Goal: Find specific page/section: Find specific page/section

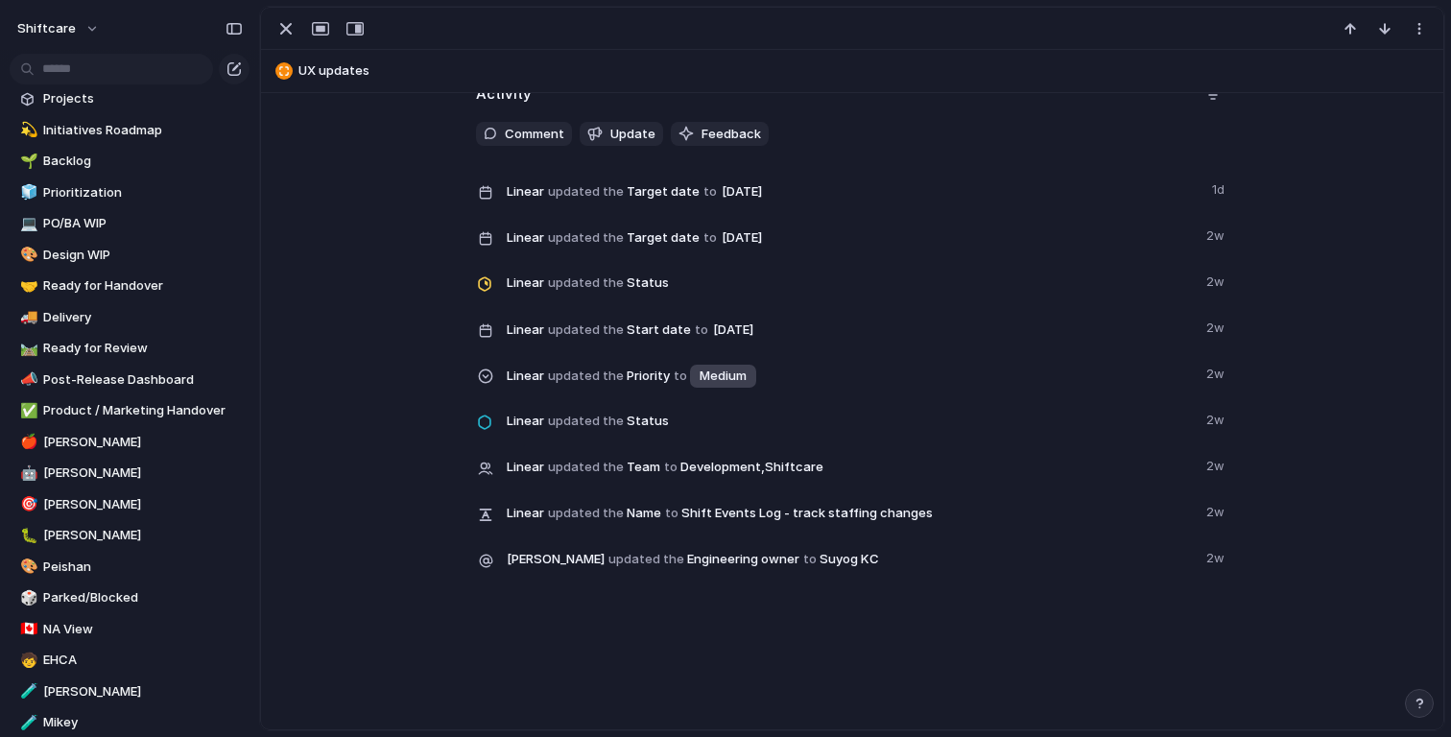
scroll to position [615, 0]
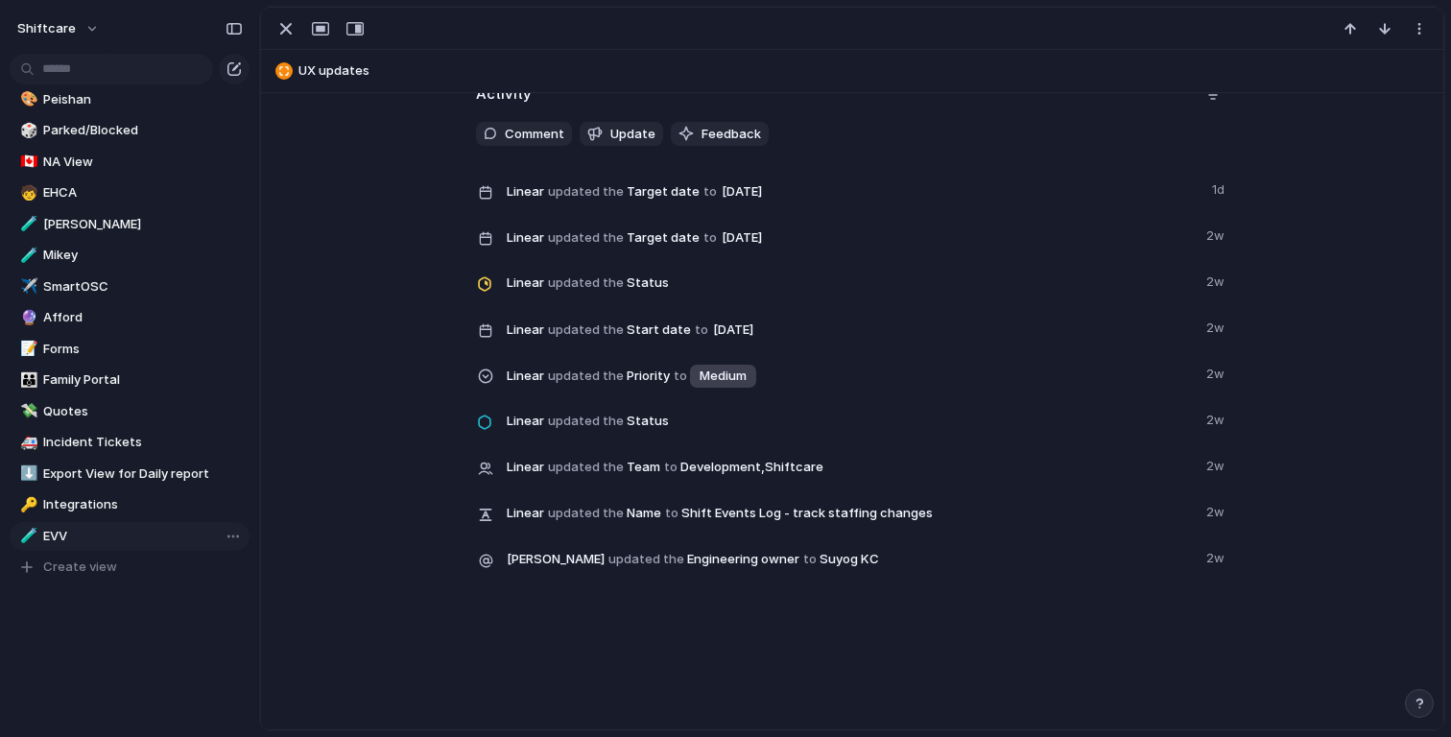
click at [65, 537] on span "EVV" at bounding box center [143, 536] width 200 height 19
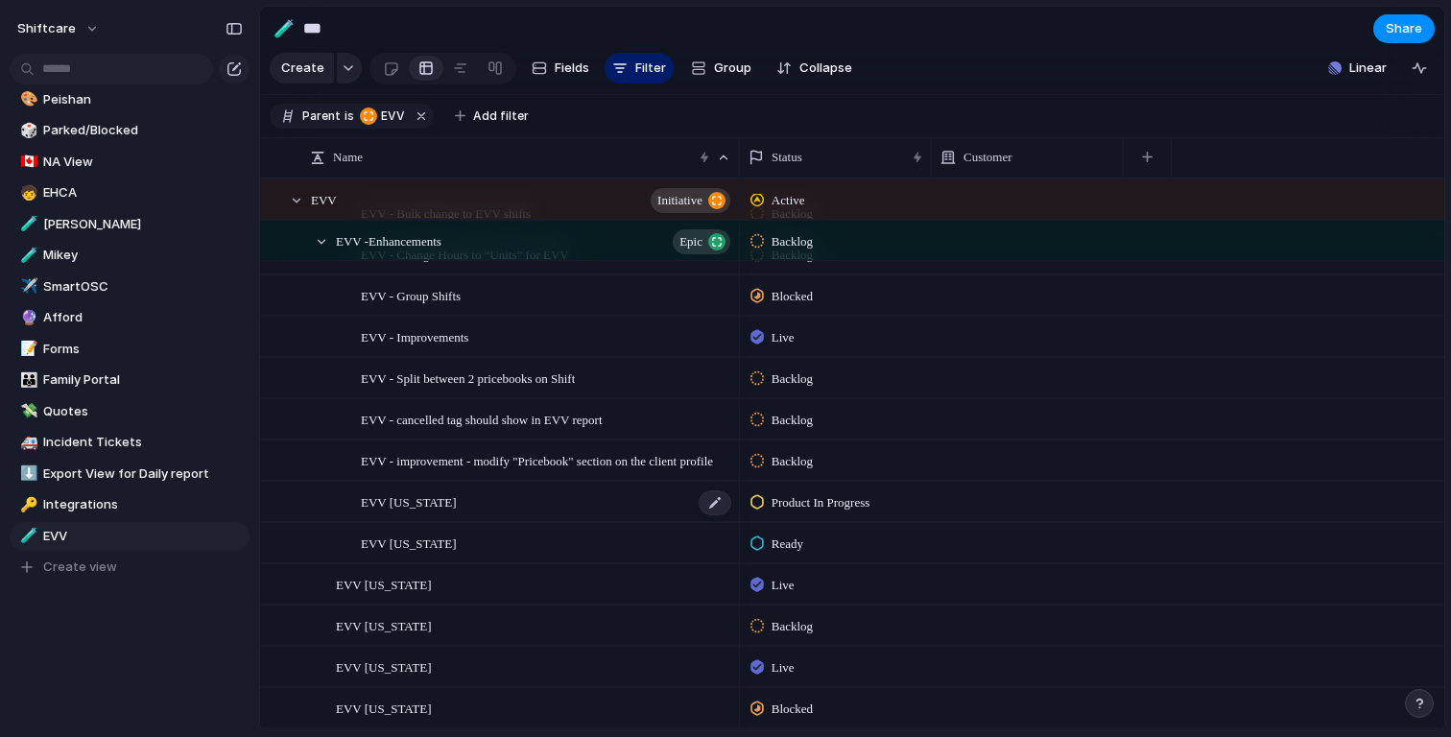
scroll to position [86, 0]
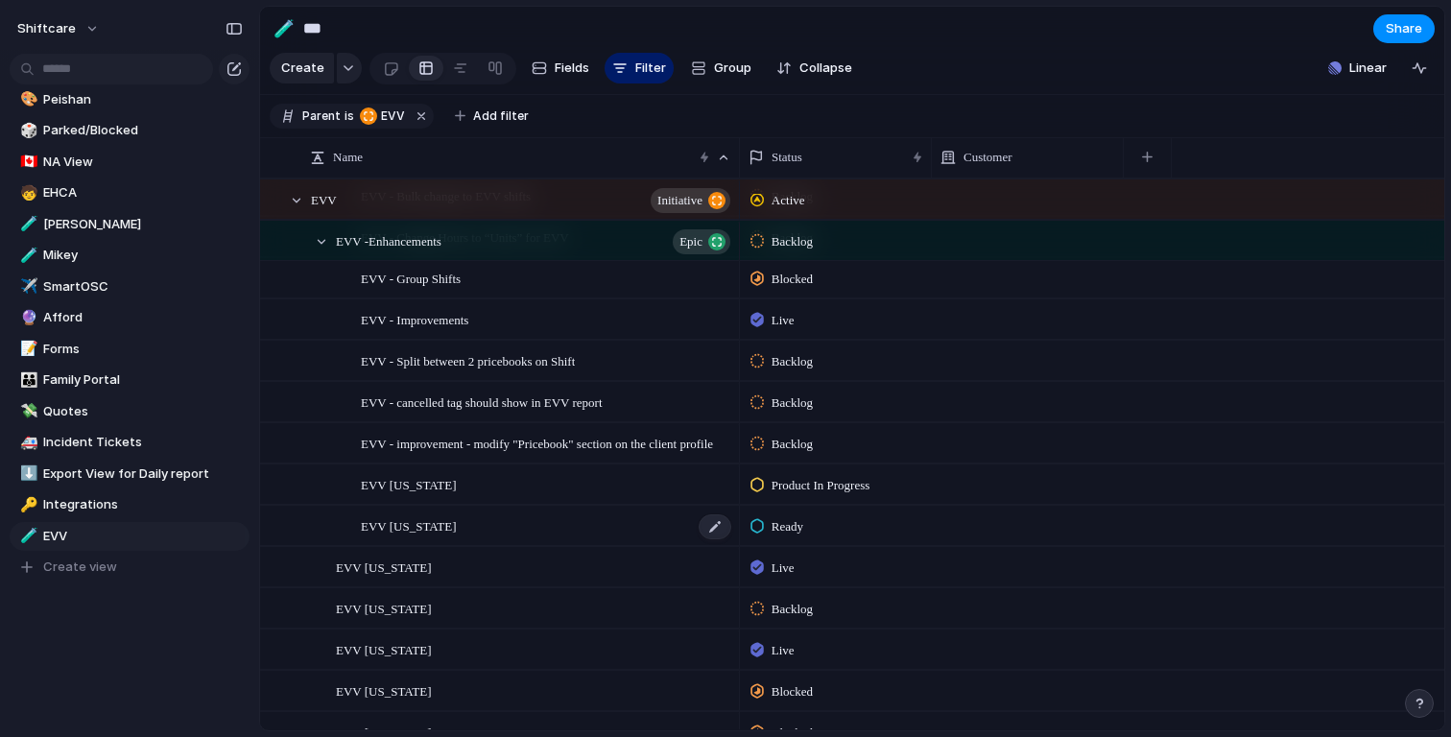
click at [425, 520] on span "EVV [US_STATE]" at bounding box center [408, 526] width 95 height 22
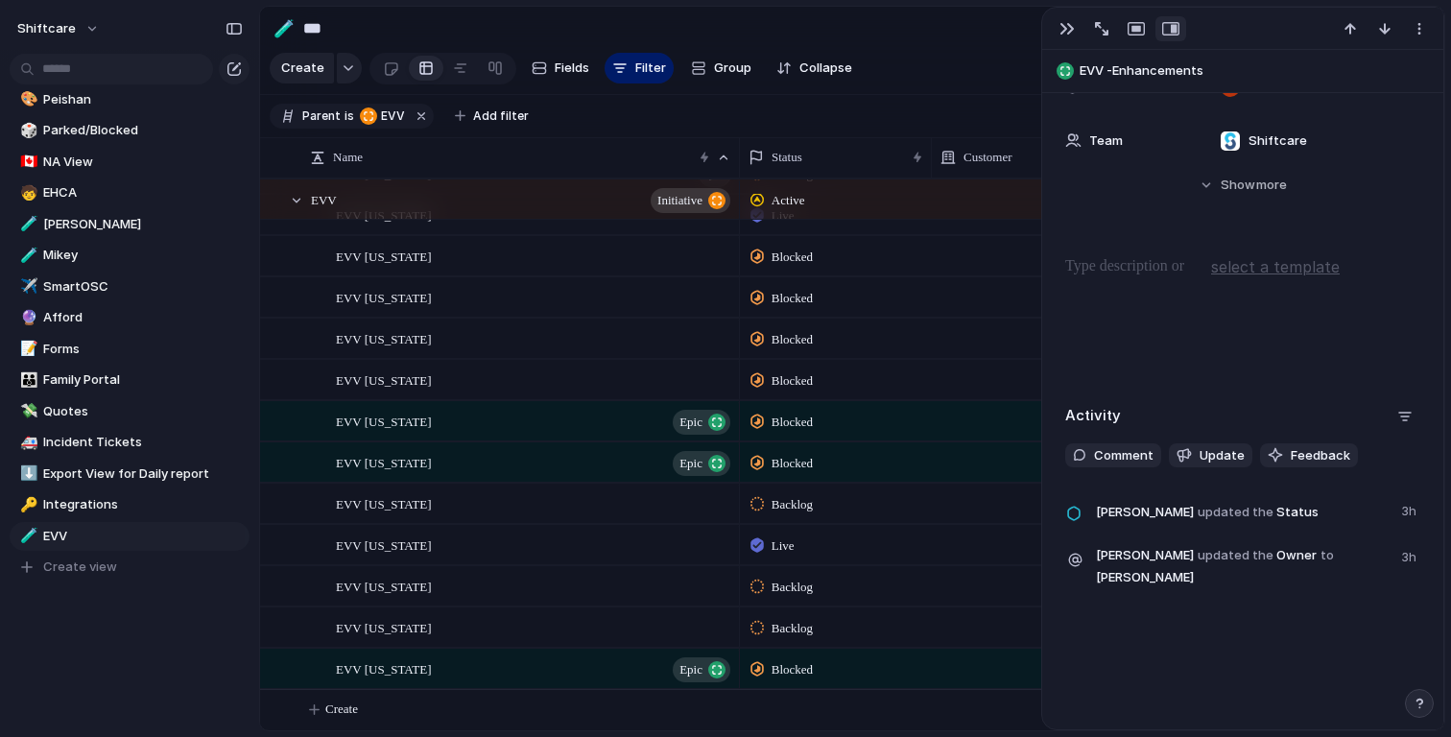
scroll to position [472, 0]
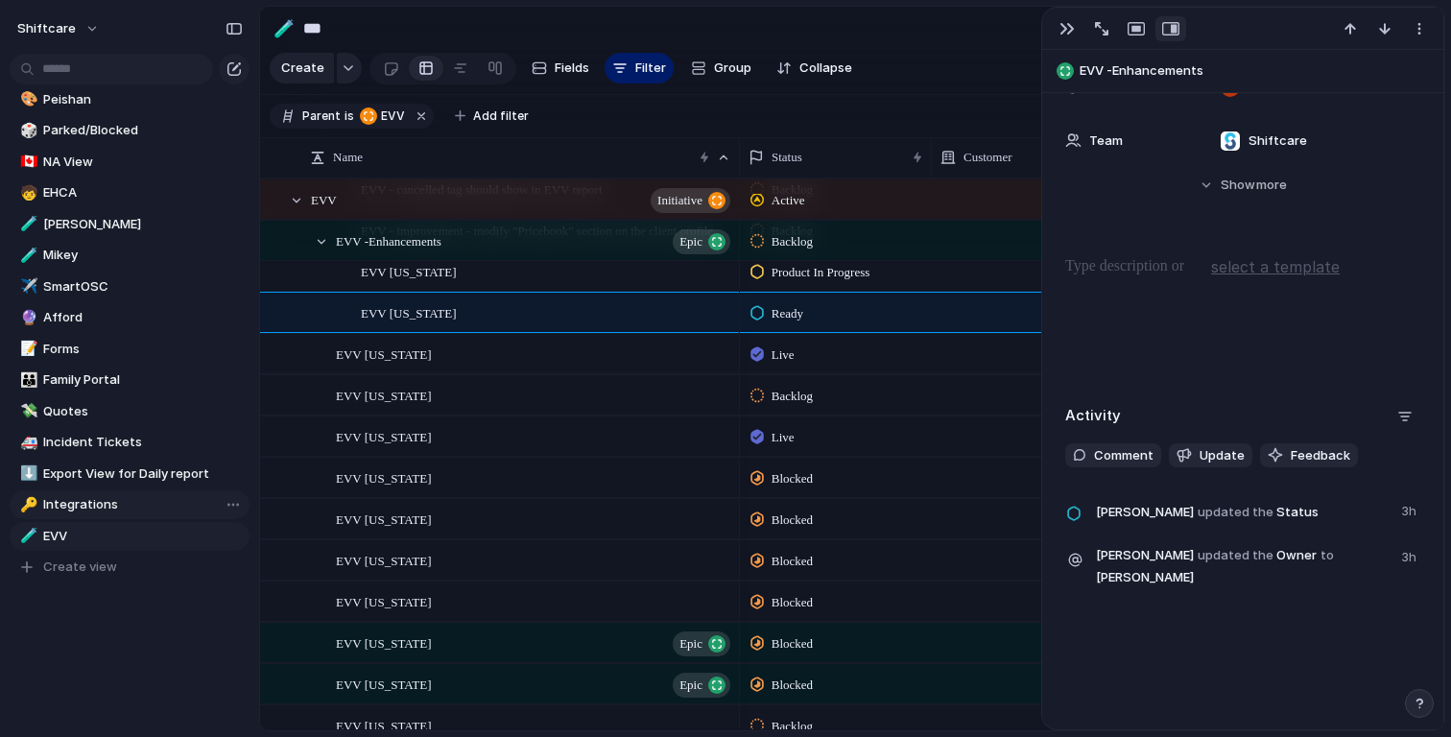
click at [114, 509] on span "Integrations" at bounding box center [143, 504] width 200 height 19
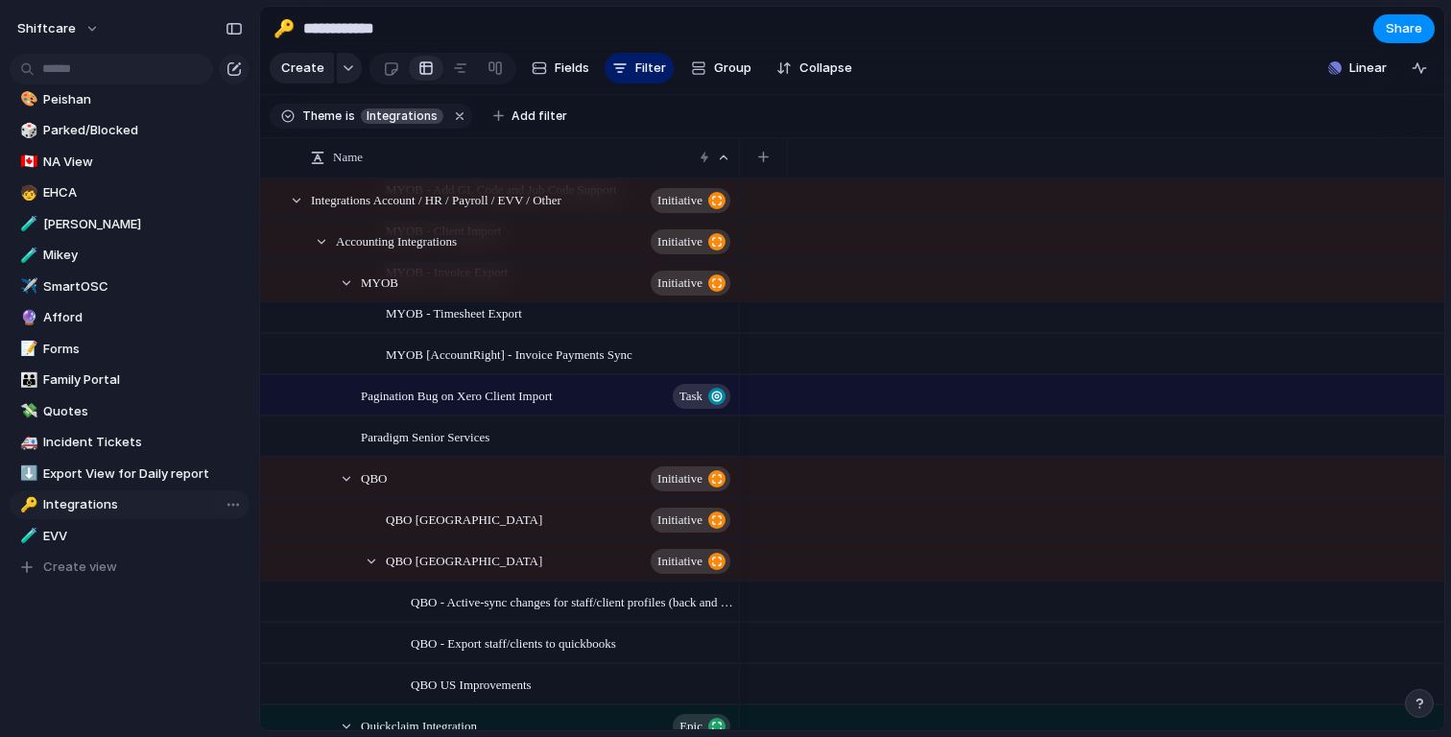
type input "**********"
